Goal: Task Accomplishment & Management: Use online tool/utility

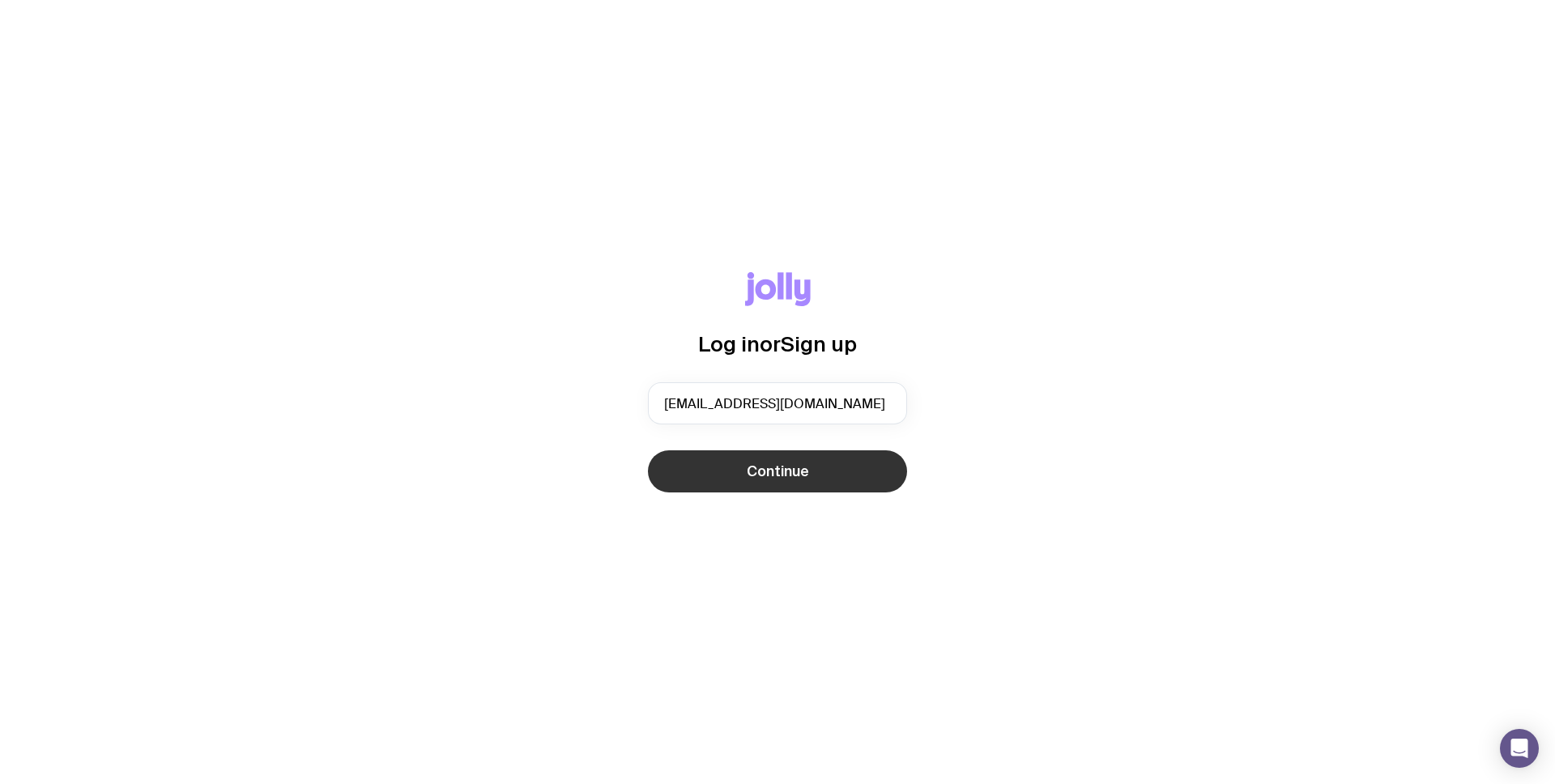
click at [838, 480] on button "Continue" at bounding box center [777, 471] width 259 height 42
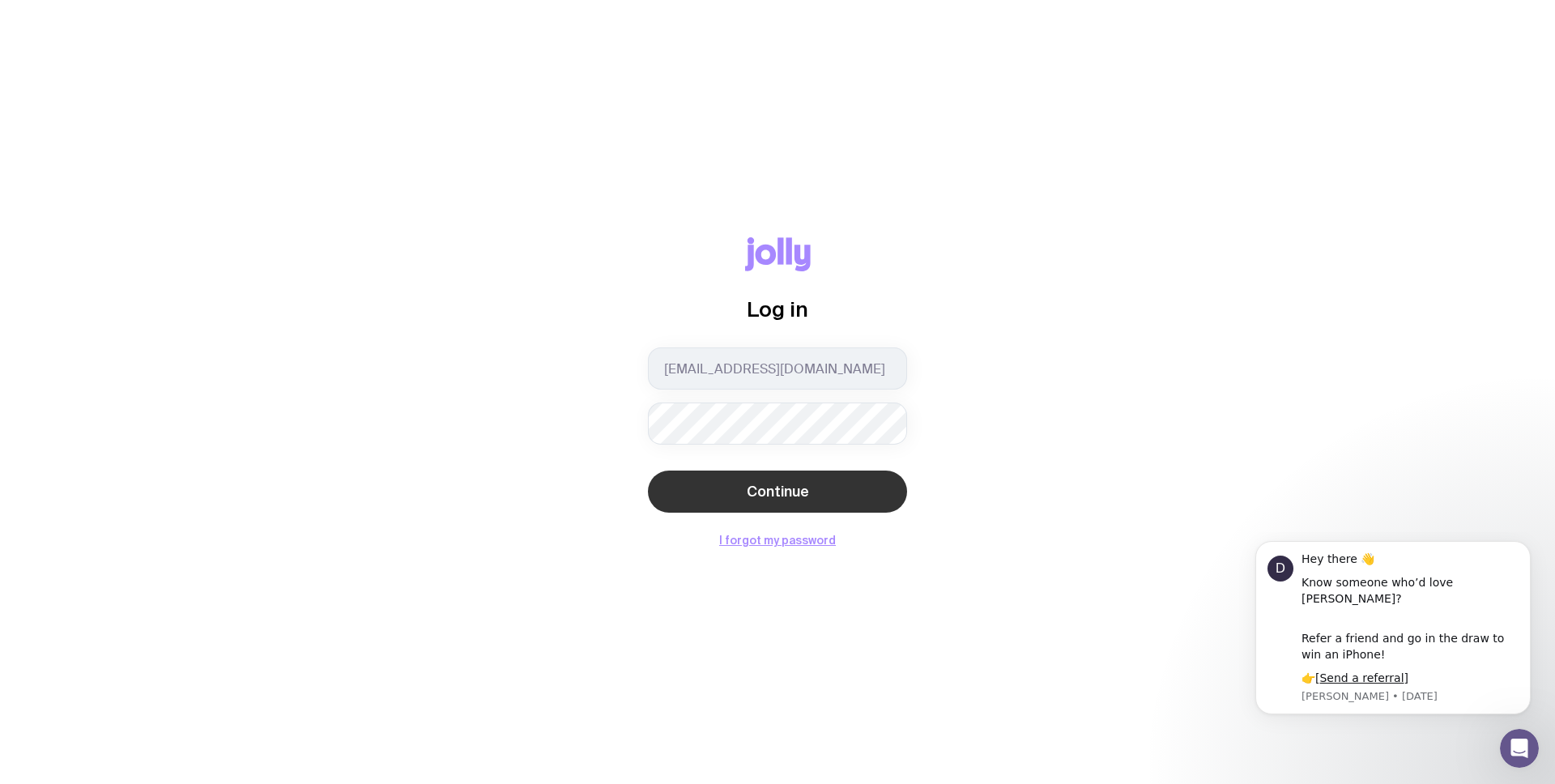
click at [856, 495] on button "Continue" at bounding box center [777, 491] width 259 height 42
